Goal: Task Accomplishment & Management: Complete application form

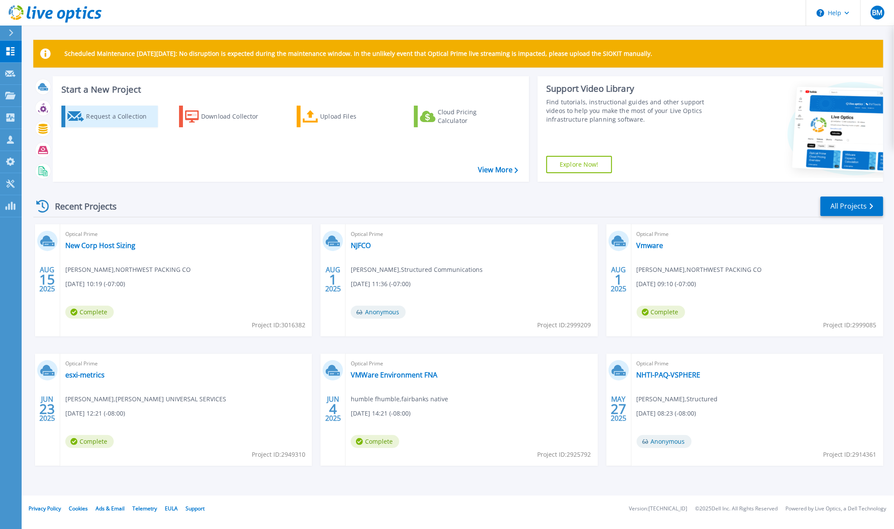
click at [92, 119] on div "Request a Collection" at bounding box center [120, 116] width 69 height 17
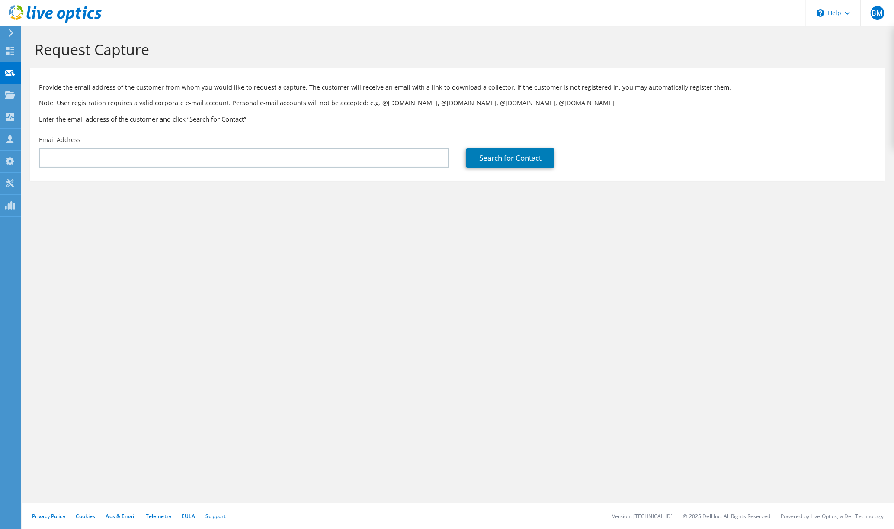
click at [267, 171] on div "Email Address" at bounding box center [243, 151] width 427 height 41
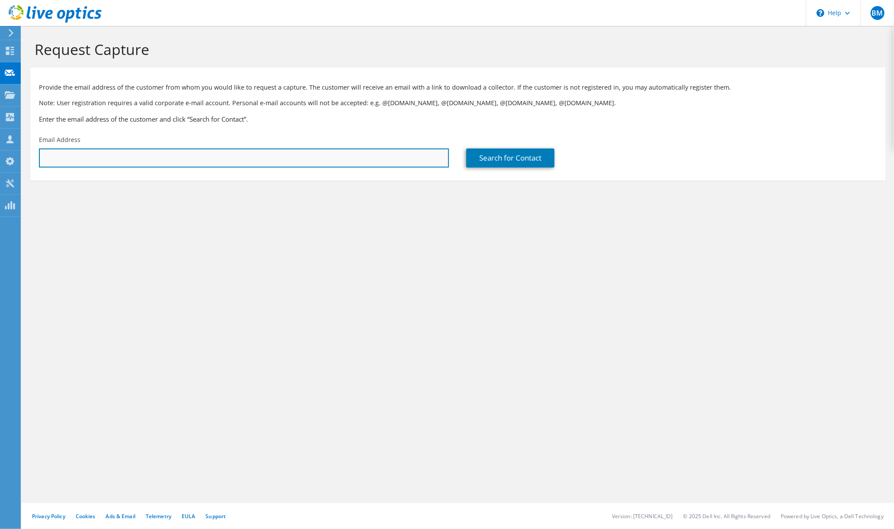
click at [264, 161] on input "text" at bounding box center [244, 157] width 410 height 19
paste input "[PERSON_NAME][EMAIL_ADDRESS][PERSON_NAME][PERSON_NAME][DOMAIN_NAME]"
type input "[PERSON_NAME][EMAIL_ADDRESS][PERSON_NAME][PERSON_NAME][DOMAIN_NAME]"
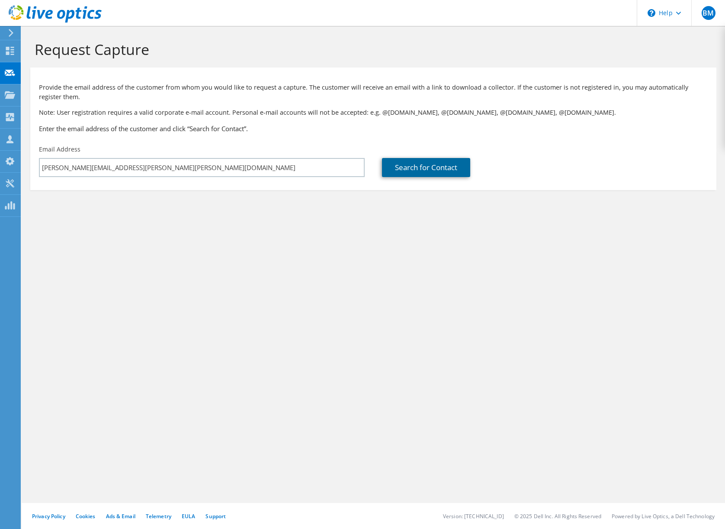
click at [417, 165] on link "Search for Contact" at bounding box center [426, 167] width 88 height 19
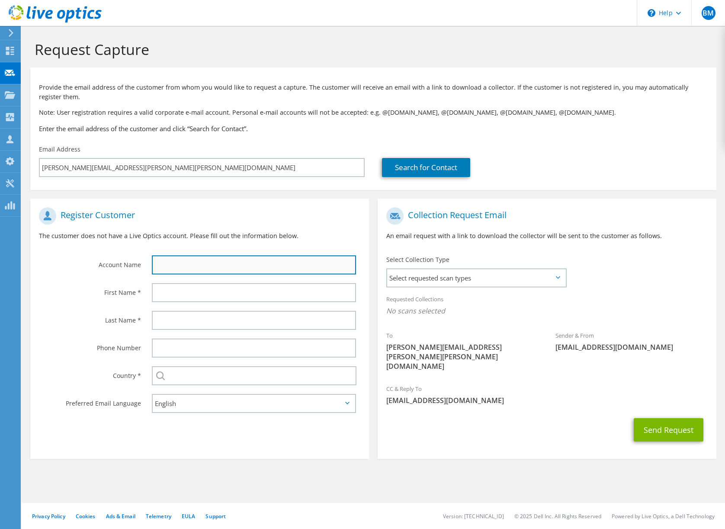
click at [183, 259] on input "text" at bounding box center [254, 264] width 204 height 19
click at [176, 270] on input "text" at bounding box center [254, 264] width 204 height 19
paste input "City and [GEOGRAPHIC_DATA]"
type input "City and [GEOGRAPHIC_DATA]"
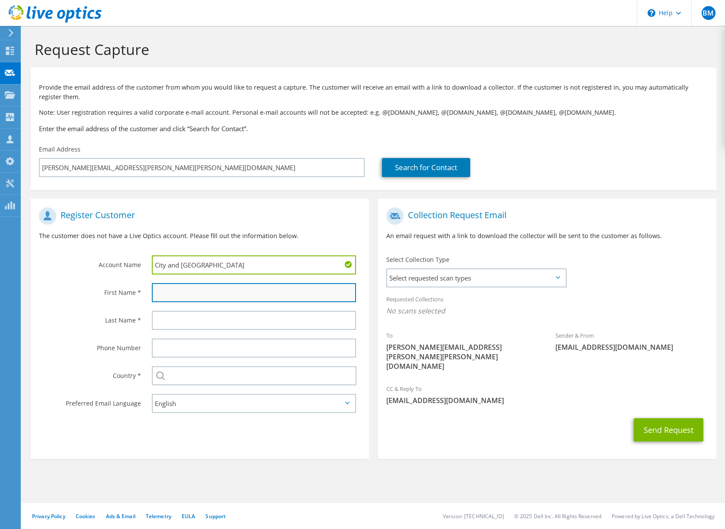
click at [170, 292] on input "text" at bounding box center [254, 292] width 204 height 19
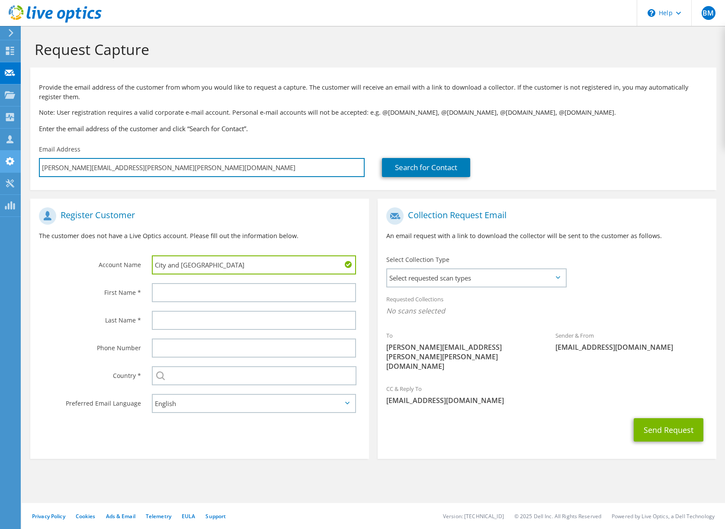
drag, startPoint x: 85, startPoint y: 167, endPoint x: 18, endPoint y: 166, distance: 67.1
click at [39, 166] on input "[PERSON_NAME][EMAIL_ADDRESS][PERSON_NAME][PERSON_NAME][DOMAIN_NAME]" at bounding box center [202, 167] width 326 height 19
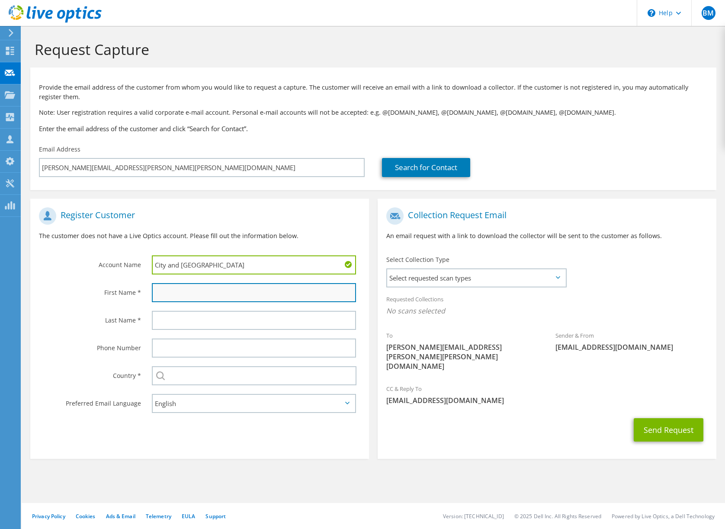
click at [204, 299] on input "text" at bounding box center [254, 292] width 204 height 19
paste input "[PERSON_NAME].[PERSON_NAME]"
type input "[PERSON_NAME].[PERSON_NAME]"
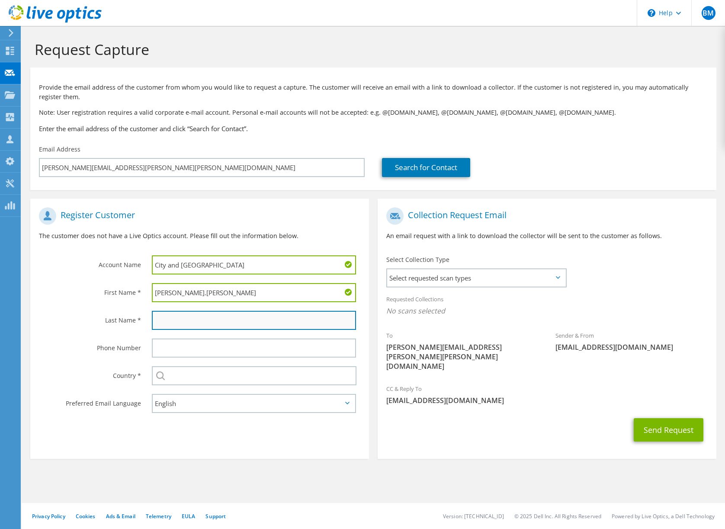
click at [193, 323] on input "text" at bounding box center [254, 320] width 204 height 19
paste input "[PERSON_NAME].[PERSON_NAME]"
type input "[PERSON_NAME].[PERSON_NAME]"
drag, startPoint x: 173, startPoint y: 293, endPoint x: 313, endPoint y: 282, distance: 140.6
click at [313, 283] on input "[PERSON_NAME].[PERSON_NAME]" at bounding box center [254, 292] width 204 height 19
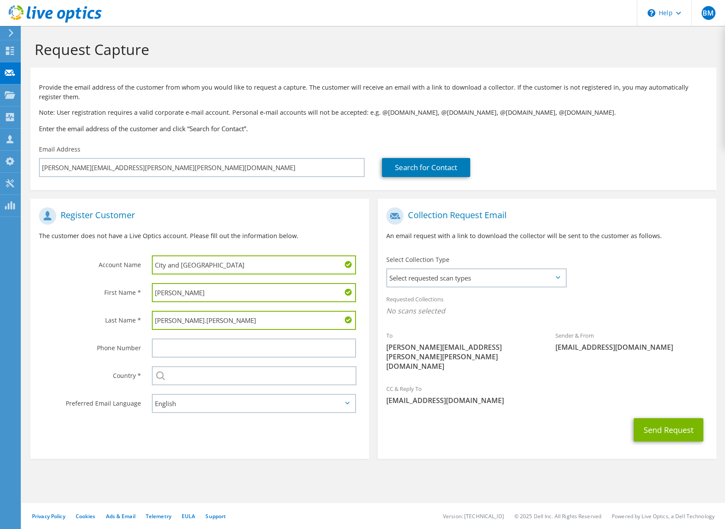
type input "[PERSON_NAME]"
click at [174, 324] on input "[PERSON_NAME].[PERSON_NAME]" at bounding box center [254, 320] width 204 height 19
drag, startPoint x: 176, startPoint y: 324, endPoint x: 125, endPoint y: 325, distance: 50.6
click at [152, 325] on input "[PERSON_NAME].[PERSON_NAME]" at bounding box center [254, 320] width 204 height 19
click at [158, 319] on input "zuelow" at bounding box center [254, 320] width 204 height 19
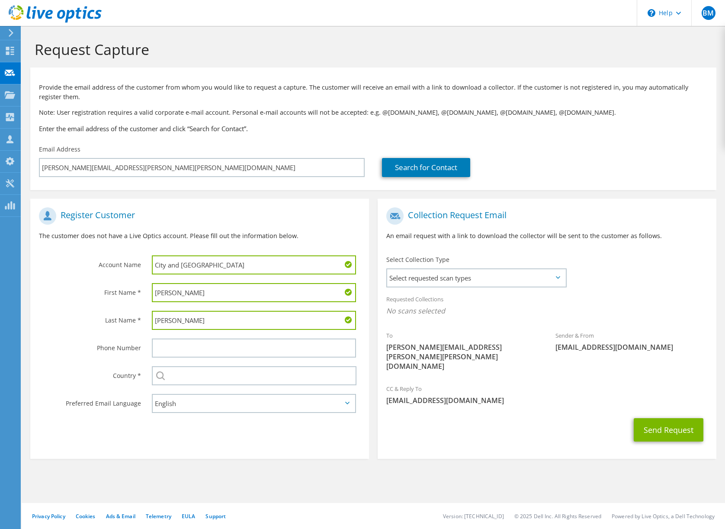
type input "[PERSON_NAME]"
click at [157, 295] on input "[PERSON_NAME]" at bounding box center [254, 292] width 204 height 19
type input "[PERSON_NAME]"
click at [433, 284] on span "Select requested scan types" at bounding box center [476, 277] width 179 height 17
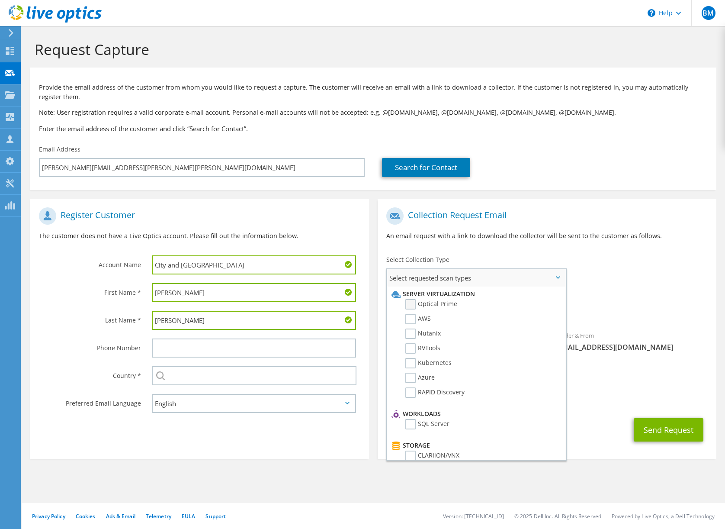
click at [412, 303] on label "Optical Prime" at bounding box center [431, 304] width 52 height 10
click at [0, 0] on input "Optical Prime" at bounding box center [0, 0] width 0 height 0
drag, startPoint x: 648, startPoint y: 417, endPoint x: 635, endPoint y: 491, distance: 75.5
click at [635, 491] on div "Request Capture Provide the email address of the customer from whom you would l…" at bounding box center [373, 277] width 703 height 503
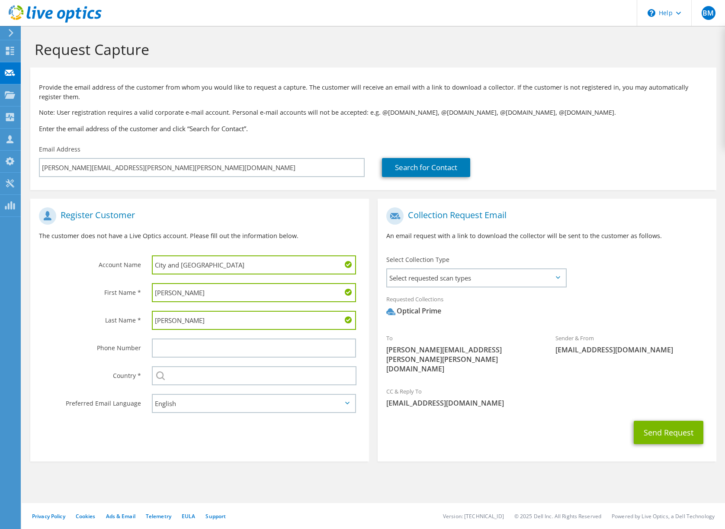
click at [630, 484] on section "Request Capture Provide the email address of the customer from whom you would l…" at bounding box center [373, 265] width 703 height 478
click at [655, 420] on button "Send Request" at bounding box center [669, 431] width 70 height 23
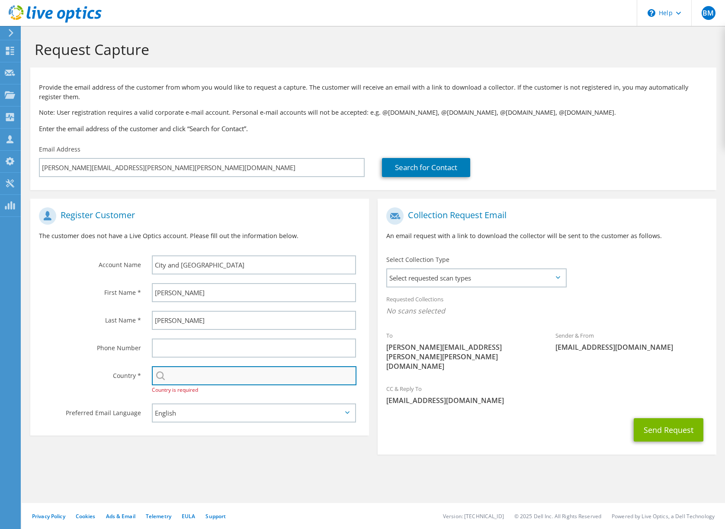
click at [266, 381] on input "text" at bounding box center [254, 375] width 205 height 19
click at [266, 380] on input "text" at bounding box center [254, 375] width 205 height 19
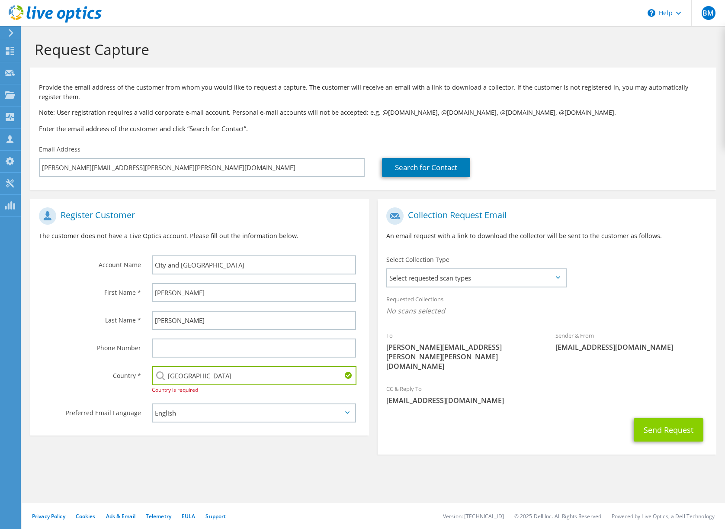
type input "[GEOGRAPHIC_DATA]"
click at [674, 418] on button "Send Request" at bounding box center [669, 429] width 70 height 23
